Goal: Information Seeking & Learning: Learn about a topic

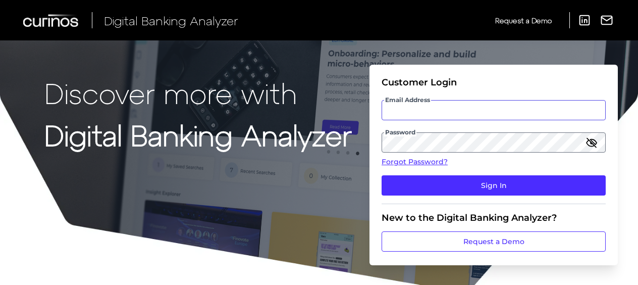
type input "[PERSON_NAME][EMAIL_ADDRESS][PERSON_NAME][DOMAIN_NAME]"
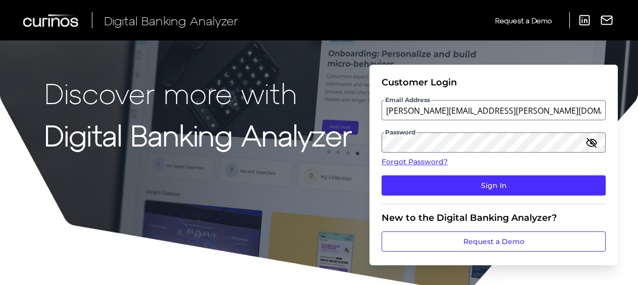
click at [595, 144] on icon "button" at bounding box center [592, 142] width 12 height 12
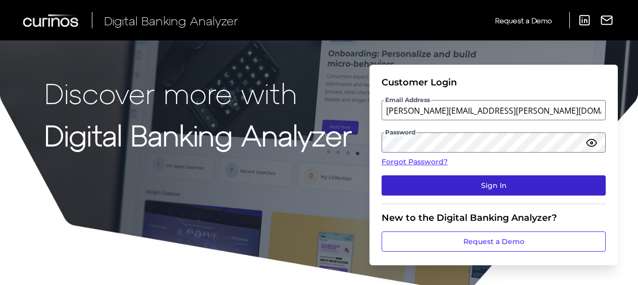
click at [573, 180] on button "Sign In" at bounding box center [494, 185] width 224 height 20
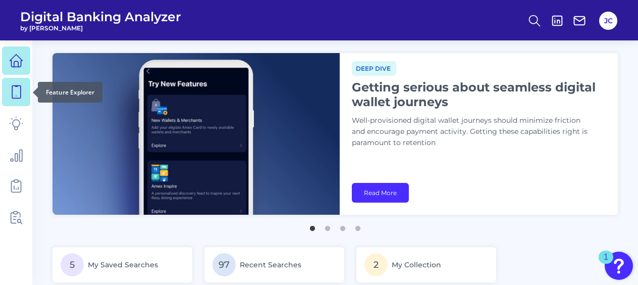
click at [14, 89] on icon at bounding box center [16, 92] width 14 height 14
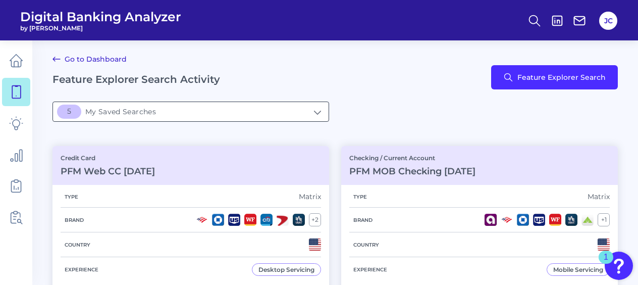
click at [222, 114] on input "5My Saved Searches" at bounding box center [191, 111] width 276 height 19
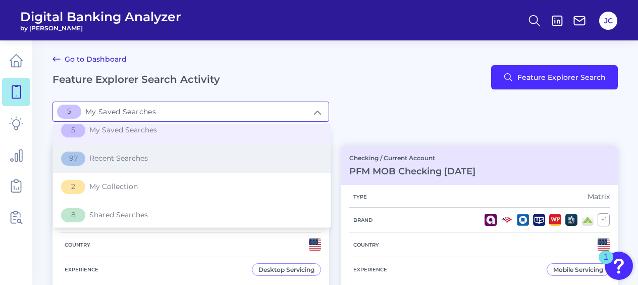
scroll to position [10, 0]
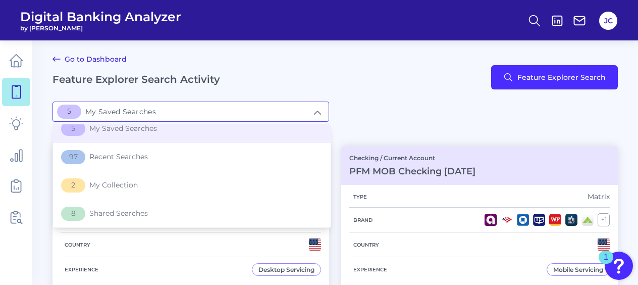
click at [374, 126] on div "5My Saved Searches 5 My Saved Searches 5 My Saved Searches 97 Recent Searches 2…" at bounding box center [336, 118] width 566 height 32
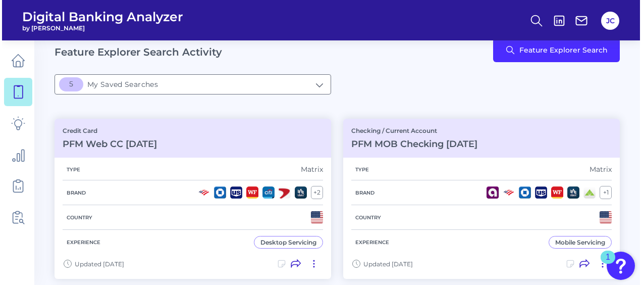
scroll to position [0, 0]
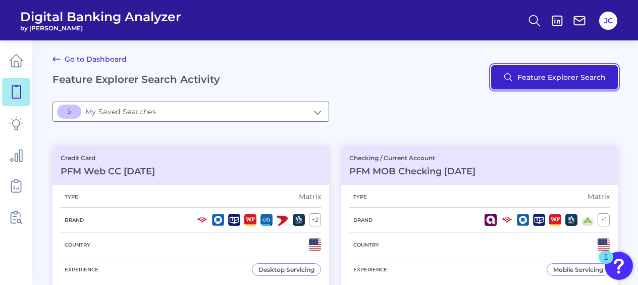
click at [571, 84] on button "Feature Explorer Search" at bounding box center [554, 77] width 127 height 24
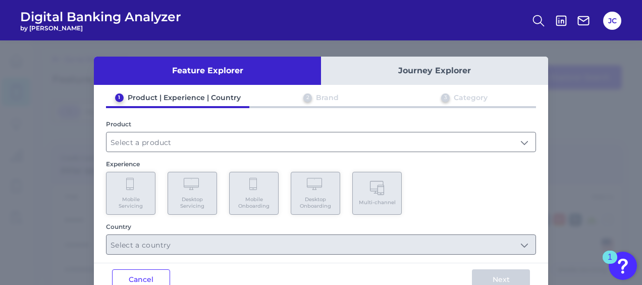
click at [380, 76] on button "Journey Explorer" at bounding box center [434, 71] width 227 height 28
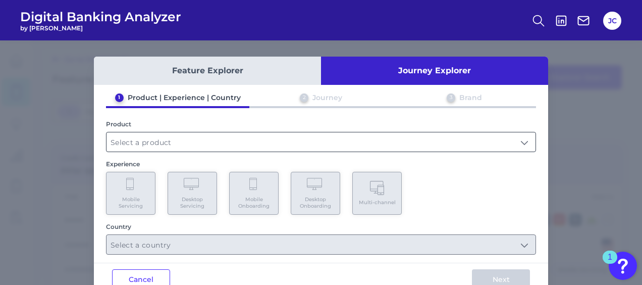
click at [178, 149] on input "text" at bounding box center [321, 141] width 429 height 19
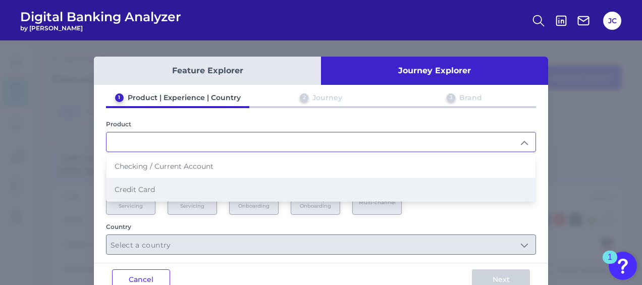
scroll to position [24, 0]
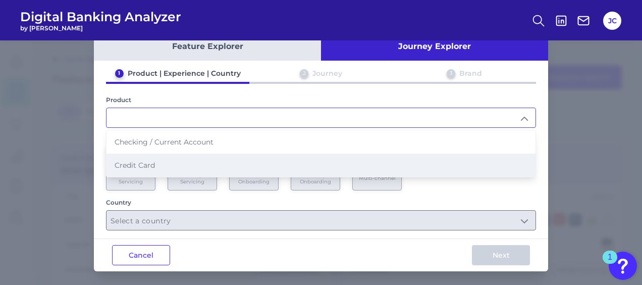
click at [179, 159] on li "Credit Card" at bounding box center [321, 165] width 429 height 23
type input "Credit Card"
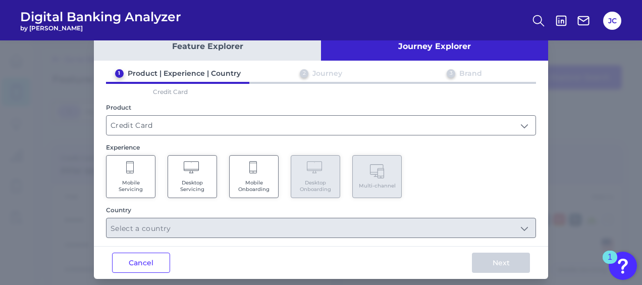
click at [124, 176] on Servicing "Mobile Servicing" at bounding box center [130, 176] width 49 height 43
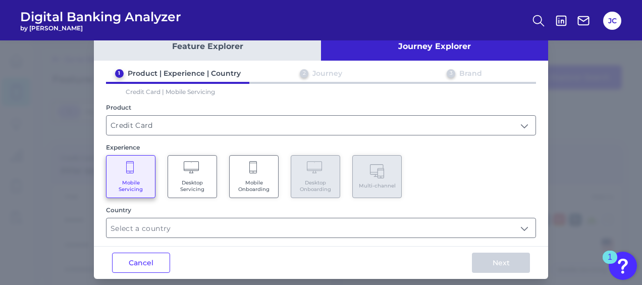
click at [184, 175] on Servicing "Desktop Servicing" at bounding box center [192, 176] width 49 height 43
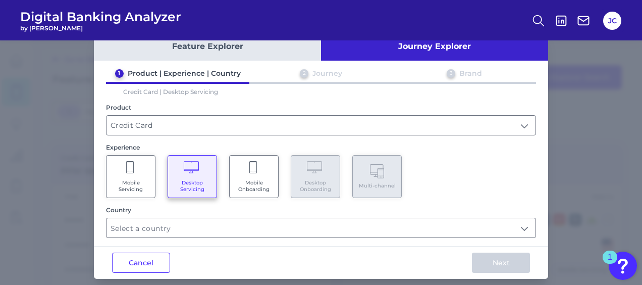
click at [137, 173] on Servicing "Mobile Servicing" at bounding box center [130, 176] width 49 height 43
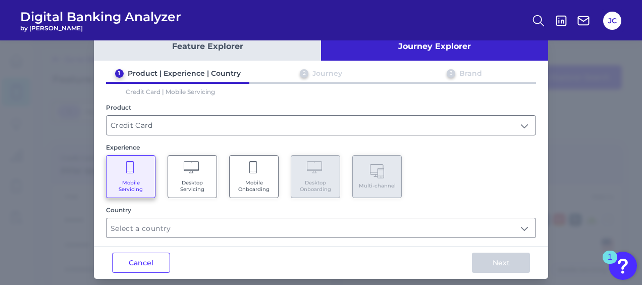
click at [266, 180] on span "Mobile Onboarding" at bounding box center [254, 185] width 38 height 13
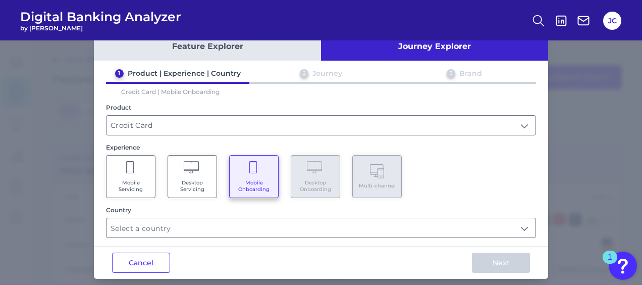
scroll to position [32, 0]
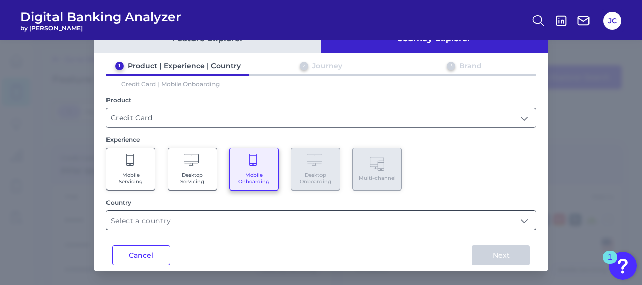
click at [262, 217] on input "text" at bounding box center [321, 220] width 429 height 19
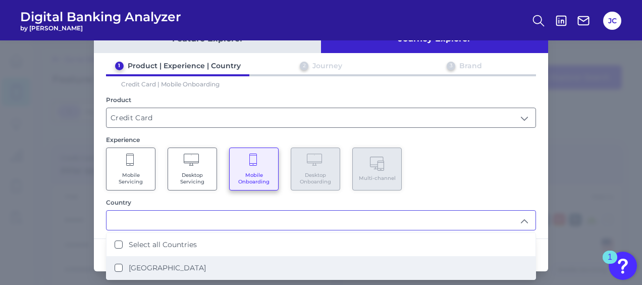
click at [115, 265] on States "[GEOGRAPHIC_DATA]" at bounding box center [119, 268] width 8 height 8
type input "Select all Countries"
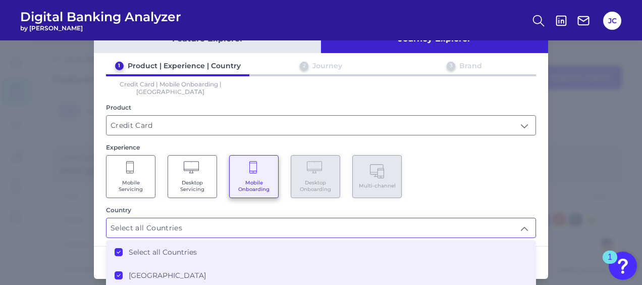
scroll to position [0, 0]
click at [439, 181] on div "Mobile Servicing Desktop Servicing Mobile Onboarding Desktop Onboarding Multi-c…" at bounding box center [321, 176] width 430 height 43
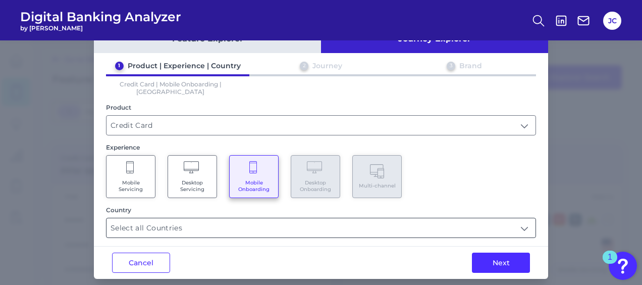
click at [301, 218] on input "Select all Countries" at bounding box center [321, 227] width 429 height 19
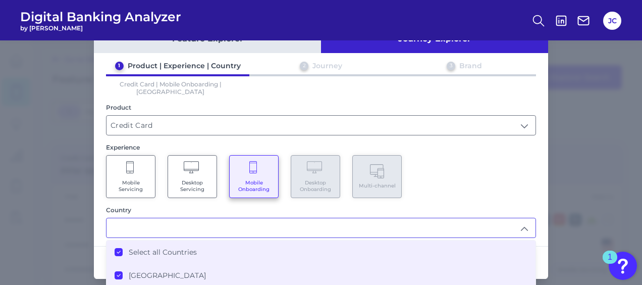
click at [116, 249] on icon at bounding box center [118, 251] width 5 height 5
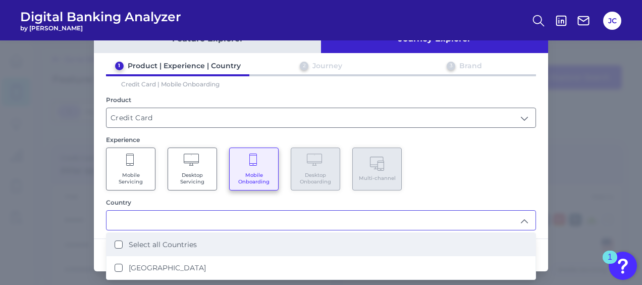
scroll to position [1, 0]
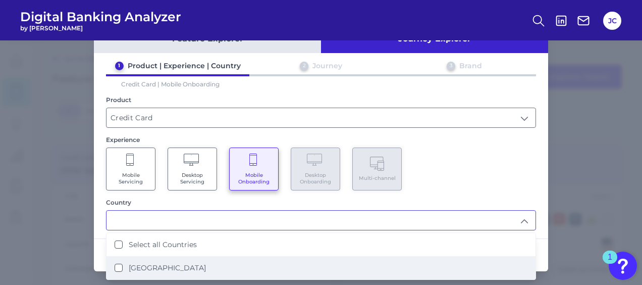
click at [115, 264] on States "[GEOGRAPHIC_DATA]" at bounding box center [119, 268] width 8 height 8
type input "Select all Countries"
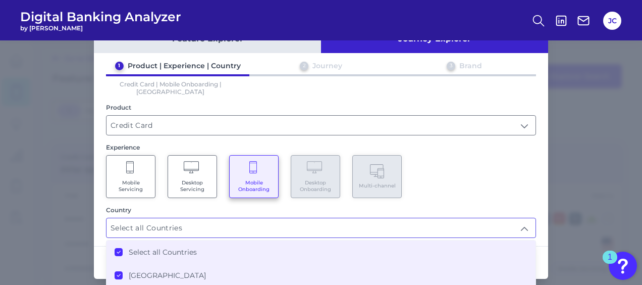
click at [487, 178] on div "Mobile Servicing Desktop Servicing Mobile Onboarding Desktop Onboarding Multi-c…" at bounding box center [321, 176] width 430 height 43
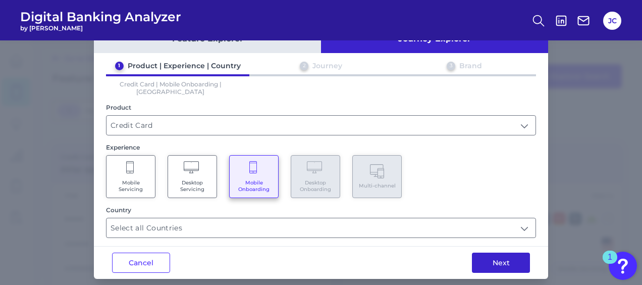
click at [494, 256] on button "Next" at bounding box center [501, 263] width 58 height 20
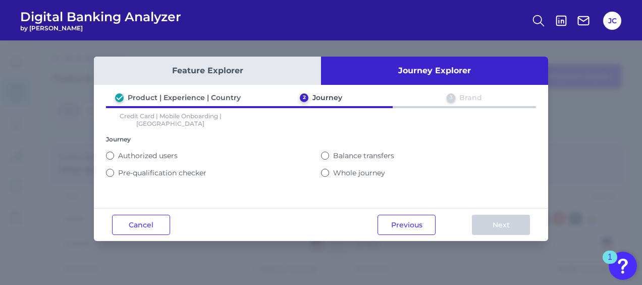
click at [123, 168] on div "Pre-qualification checker" at bounding box center [213, 172] width 215 height 17
click at [115, 168] on div "Pre-qualification checker" at bounding box center [213, 172] width 215 height 9
click at [105, 163] on div "Product | Experience | Country 2 Journey 3 Brand Credit Card | Mobile Onboardin…" at bounding box center [321, 148] width 455 height 111
click at [115, 168] on div "Pre-qualification checker" at bounding box center [213, 172] width 215 height 9
click at [113, 169] on button "Pre-qualification checker" at bounding box center [110, 173] width 8 height 8
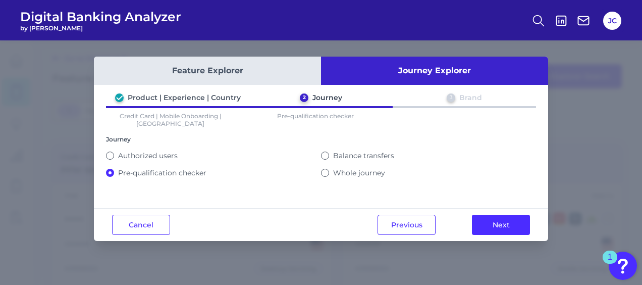
click at [327, 169] on button "Whole journey" at bounding box center [325, 173] width 8 height 8
click at [112, 169] on button "Pre-qualification checker" at bounding box center [110, 173] width 8 height 8
click at [504, 217] on button "Next" at bounding box center [501, 225] width 58 height 20
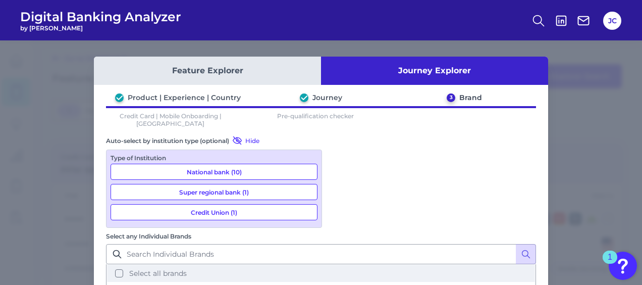
click at [338, 265] on button "Select all brands" at bounding box center [321, 273] width 428 height 17
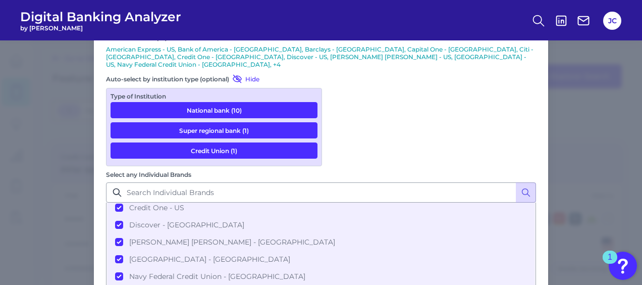
scroll to position [113, 0]
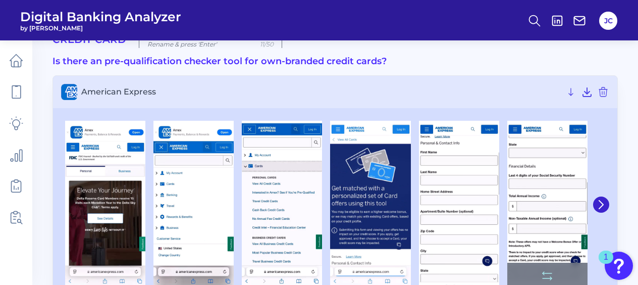
scroll to position [51, 0]
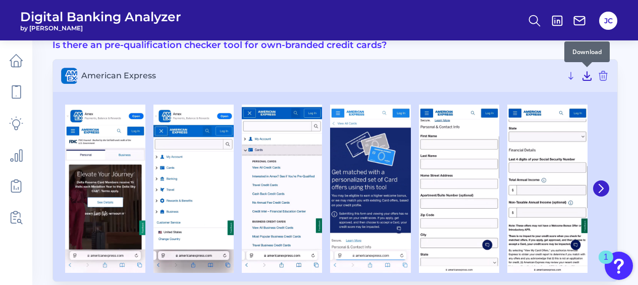
click at [583, 77] on icon at bounding box center [587, 76] width 12 height 12
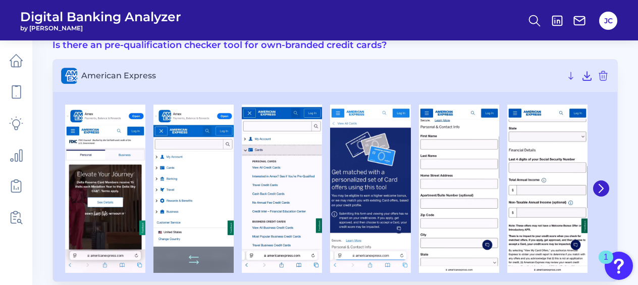
scroll to position [0, 0]
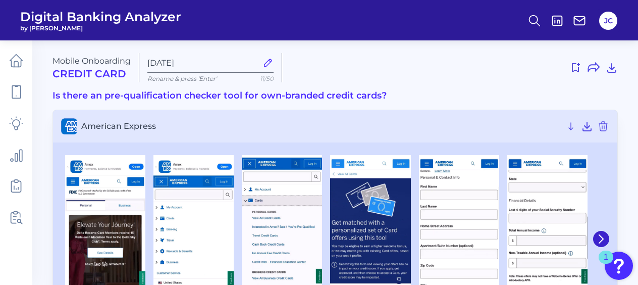
click at [494, 80] on div "Mobile Onboarding Credit Card [DATE] Rename & press 'Enter' 11/50" at bounding box center [336, 67] width 566 height 29
click at [198, 97] on h3 "Is there an pre-qualification checker tool for own-branded credit cards?" at bounding box center [336, 95] width 566 height 11
click at [411, 96] on h3 "Is there an pre-qualification checker tool for own-branded credit cards?" at bounding box center [336, 95] width 566 height 11
drag, startPoint x: 376, startPoint y: 96, endPoint x: 308, endPoint y: 97, distance: 68.7
click at [308, 97] on h3 "Is there an pre-qualification checker tool for own-branded credit cards?" at bounding box center [336, 95] width 566 height 11
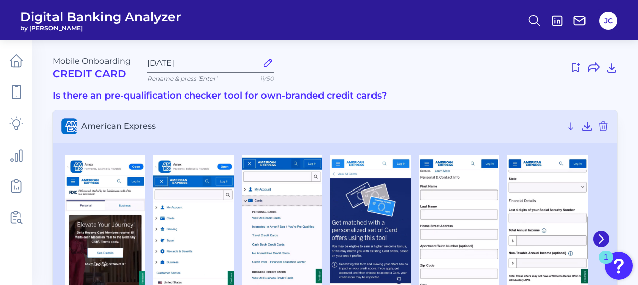
drag, startPoint x: 308, startPoint y: 97, endPoint x: 435, endPoint y: 89, distance: 128.1
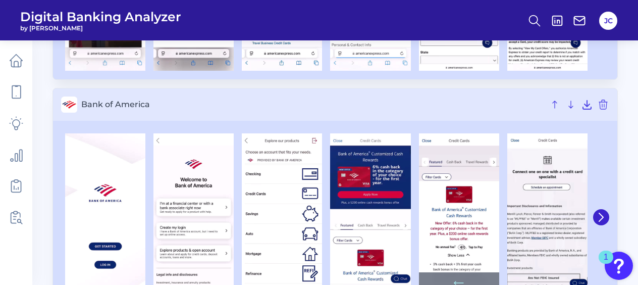
scroll to position [303, 0]
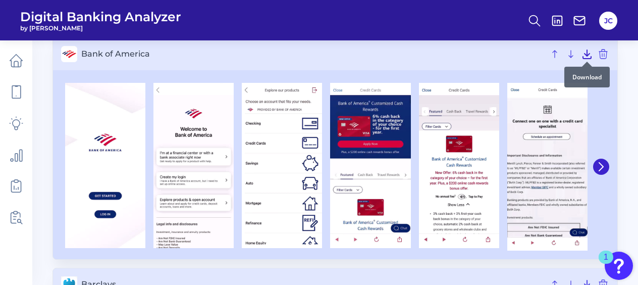
click at [588, 48] on icon at bounding box center [587, 54] width 12 height 12
